Goal: Transaction & Acquisition: Purchase product/service

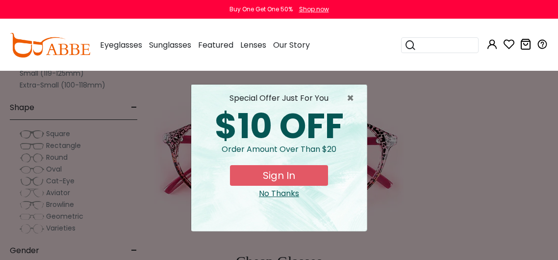
scroll to position [288, 0]
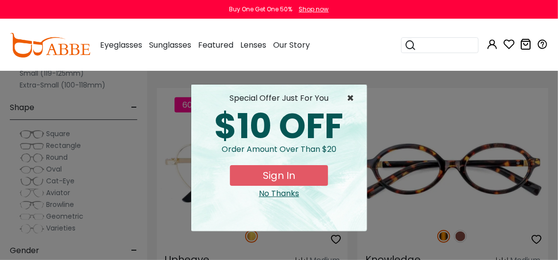
click at [350, 101] on span "×" at bounding box center [353, 98] width 12 height 12
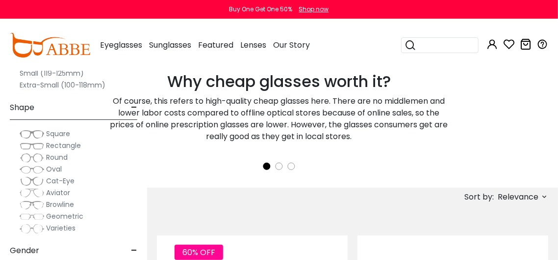
click at [52, 200] on span "Browline" at bounding box center [60, 204] width 28 height 10
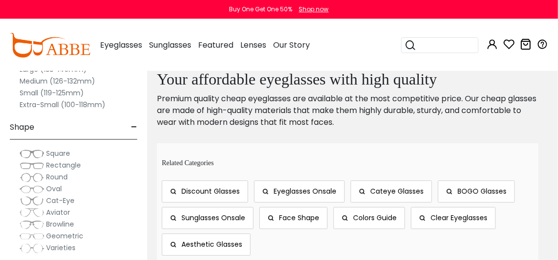
scroll to position [1325, 0]
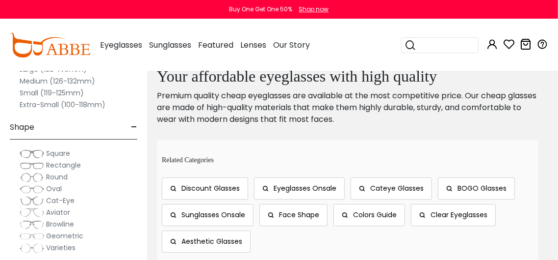
click at [486, 183] on span "BOGO Glasses" at bounding box center [482, 188] width 49 height 10
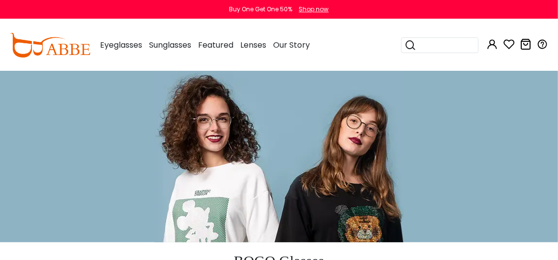
click at [311, 9] on div "Shop now" at bounding box center [314, 9] width 30 height 9
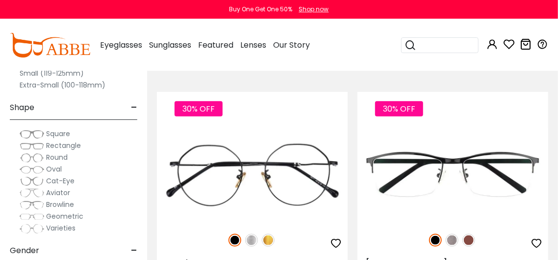
scroll to position [2097, 0]
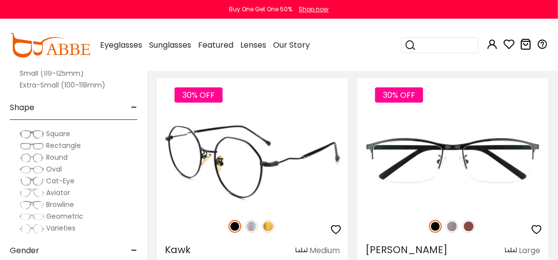
click at [267, 222] on img at bounding box center [268, 226] width 13 height 13
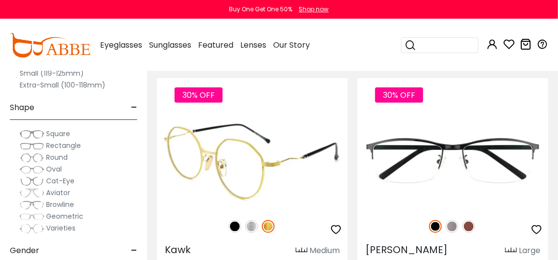
click at [253, 222] on img at bounding box center [251, 226] width 13 height 13
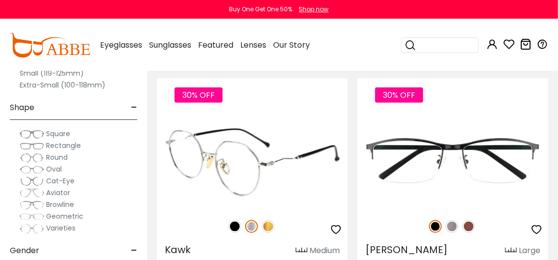
click at [268, 221] on img at bounding box center [268, 226] width 13 height 13
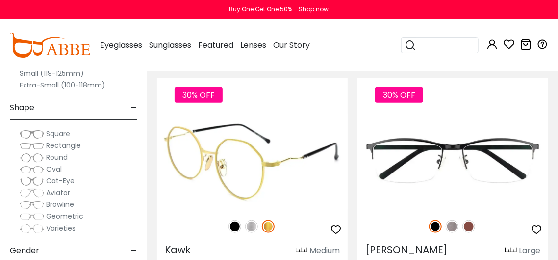
click at [235, 221] on img at bounding box center [235, 226] width 13 height 13
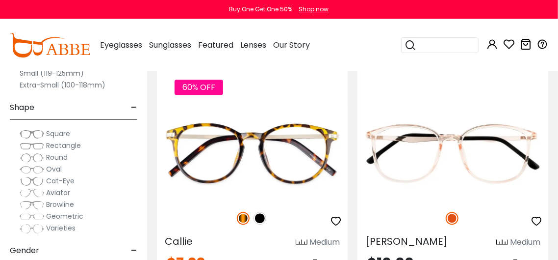
scroll to position [2835, 0]
